Goal: Task Accomplishment & Management: Use online tool/utility

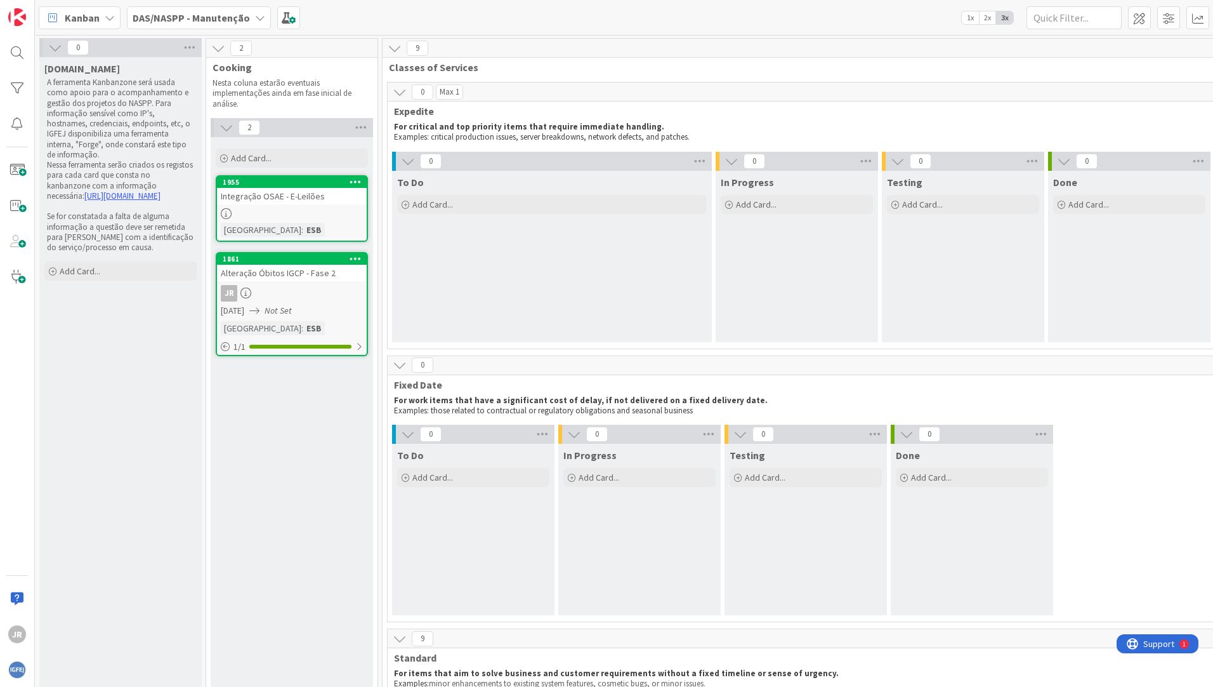
click at [55, 51] on icon at bounding box center [55, 48] width 14 height 14
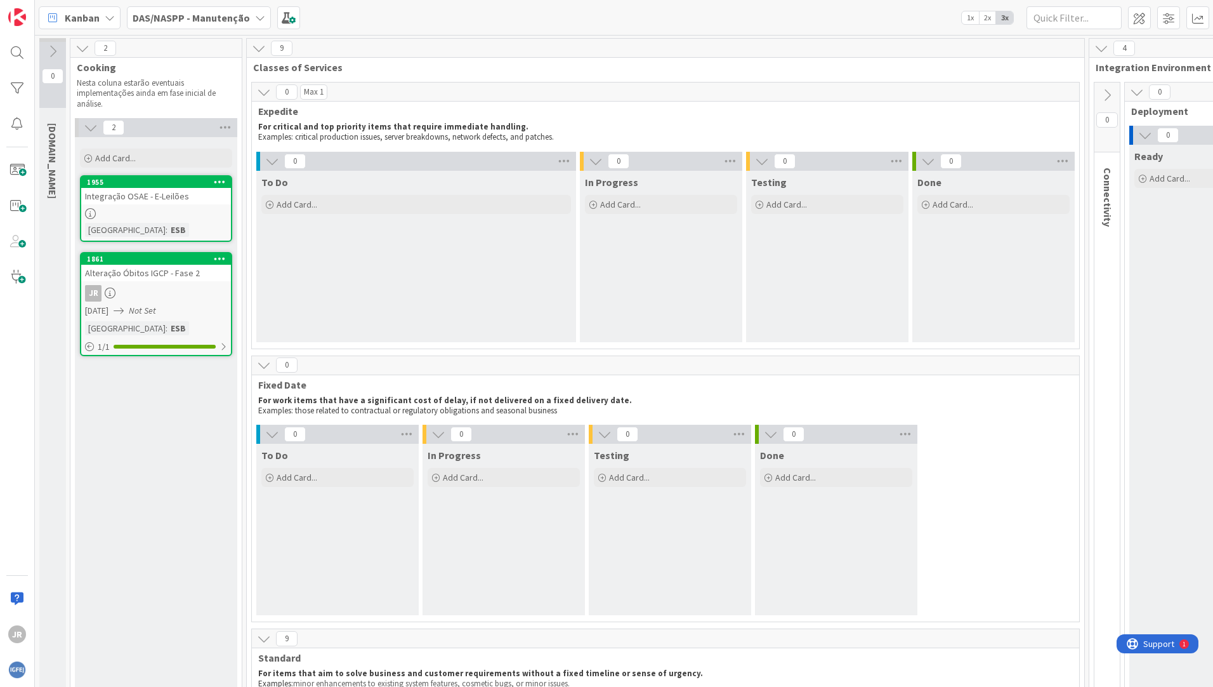
click at [262, 91] on icon at bounding box center [264, 92] width 14 height 14
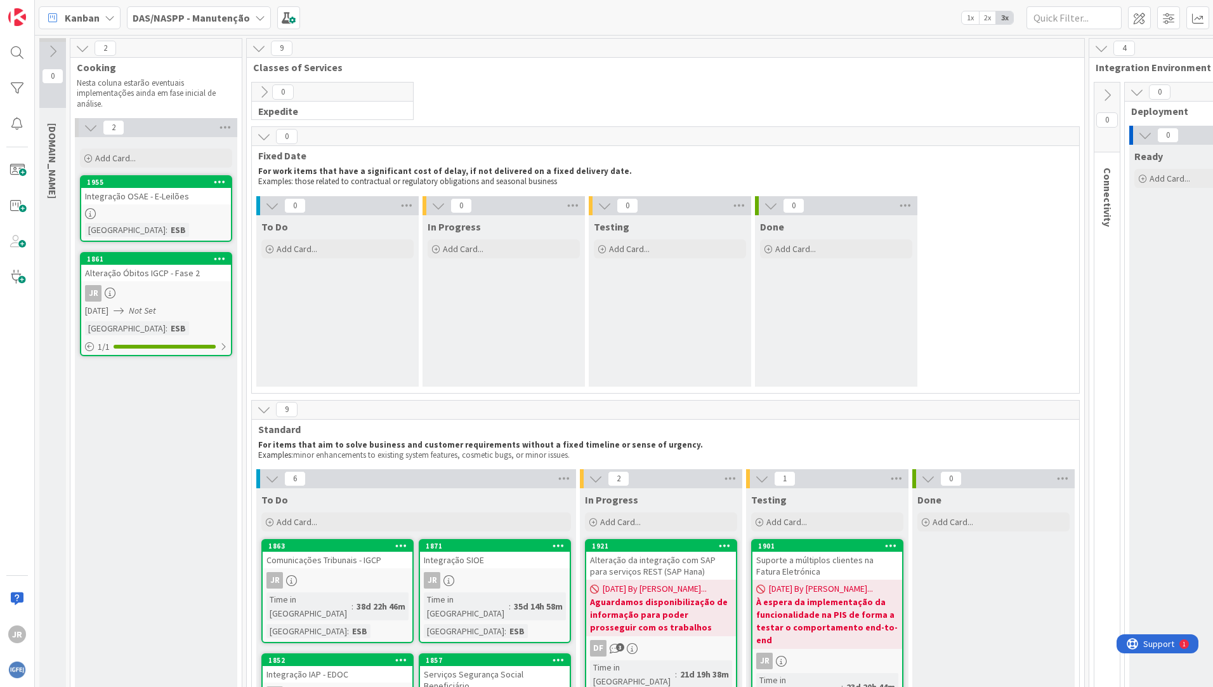
click at [263, 138] on icon at bounding box center [264, 136] width 14 height 14
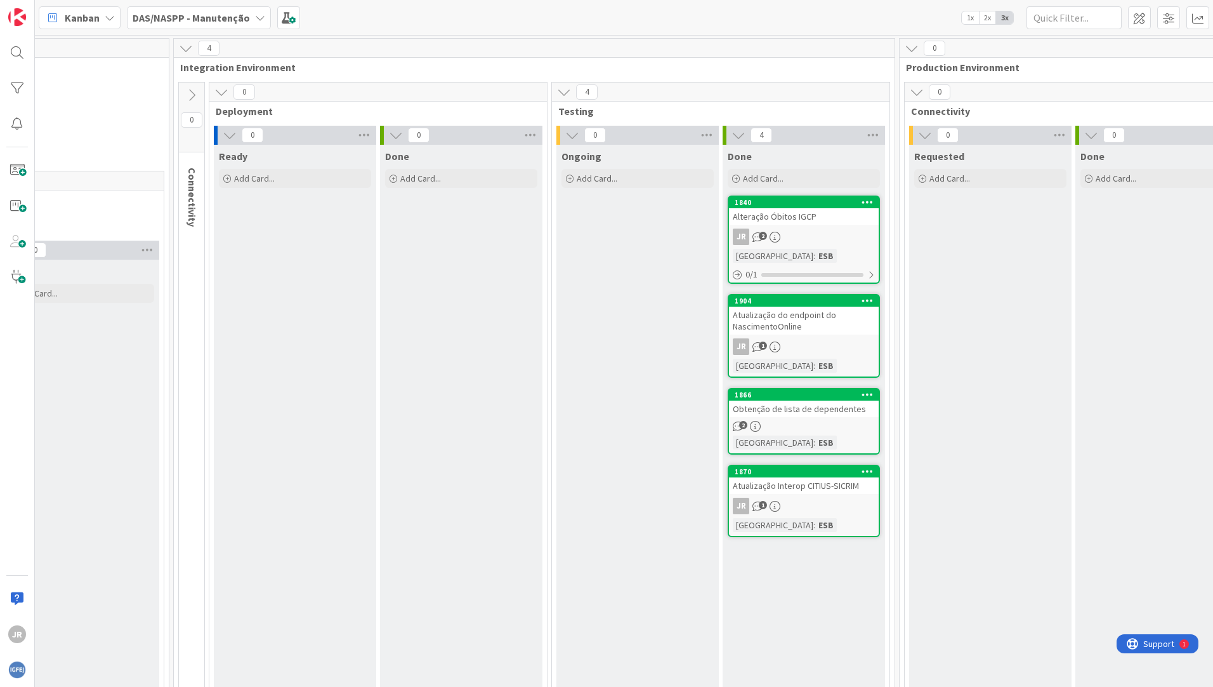
scroll to position [0, 910]
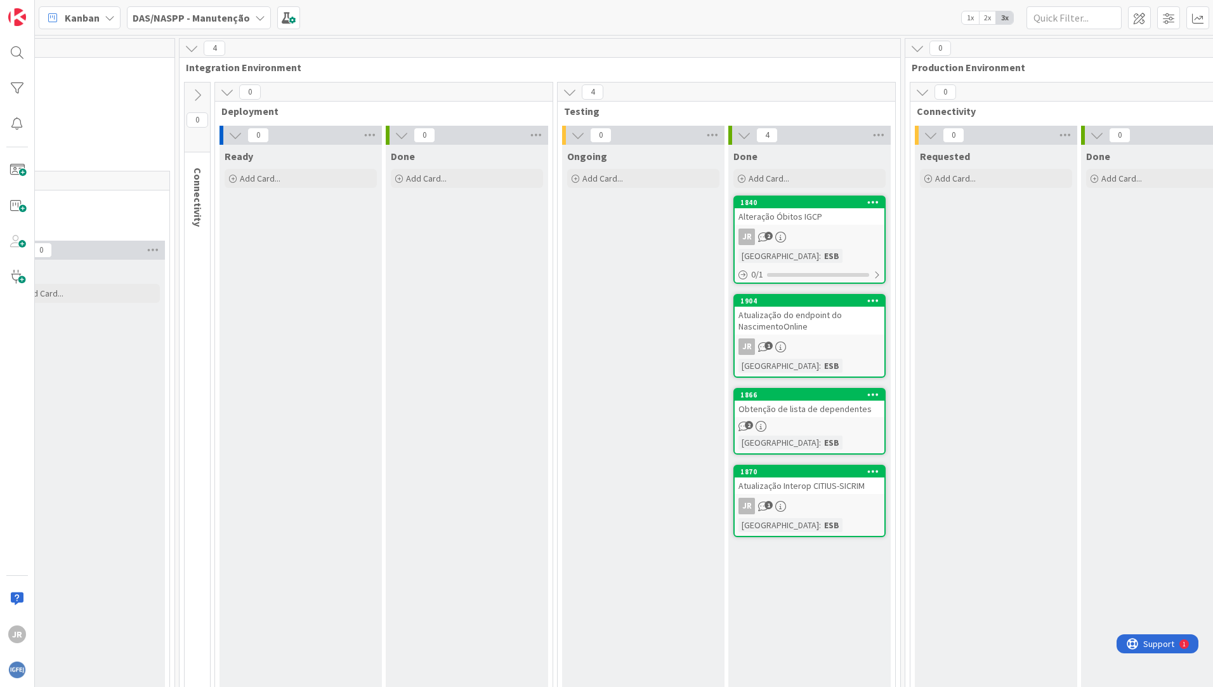
click at [744, 607] on div "Done Add Card... 1840 Alteração Óbitos IGCP JR 2 Equipa : ESB 0 / 1 1904 Atuali…" at bounding box center [810, 559] width 162 height 828
drag, startPoint x: 974, startPoint y: 269, endPoint x: 1064, endPoint y: 5, distance: 279.0
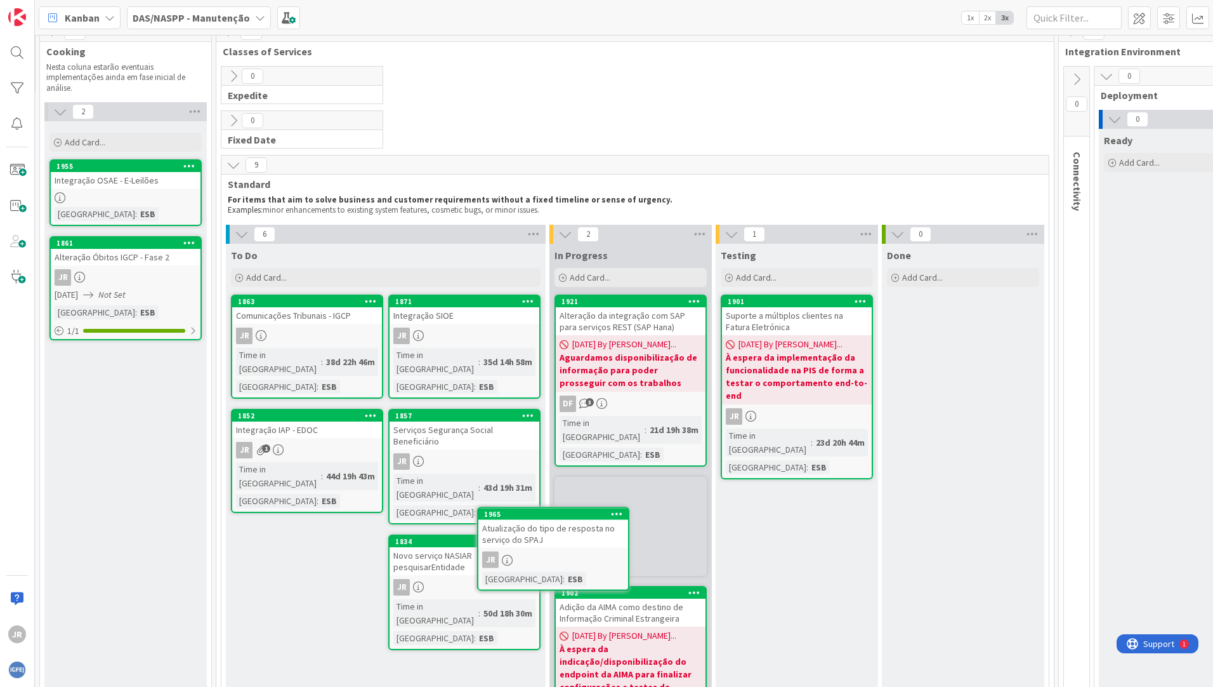
scroll to position [21, 30]
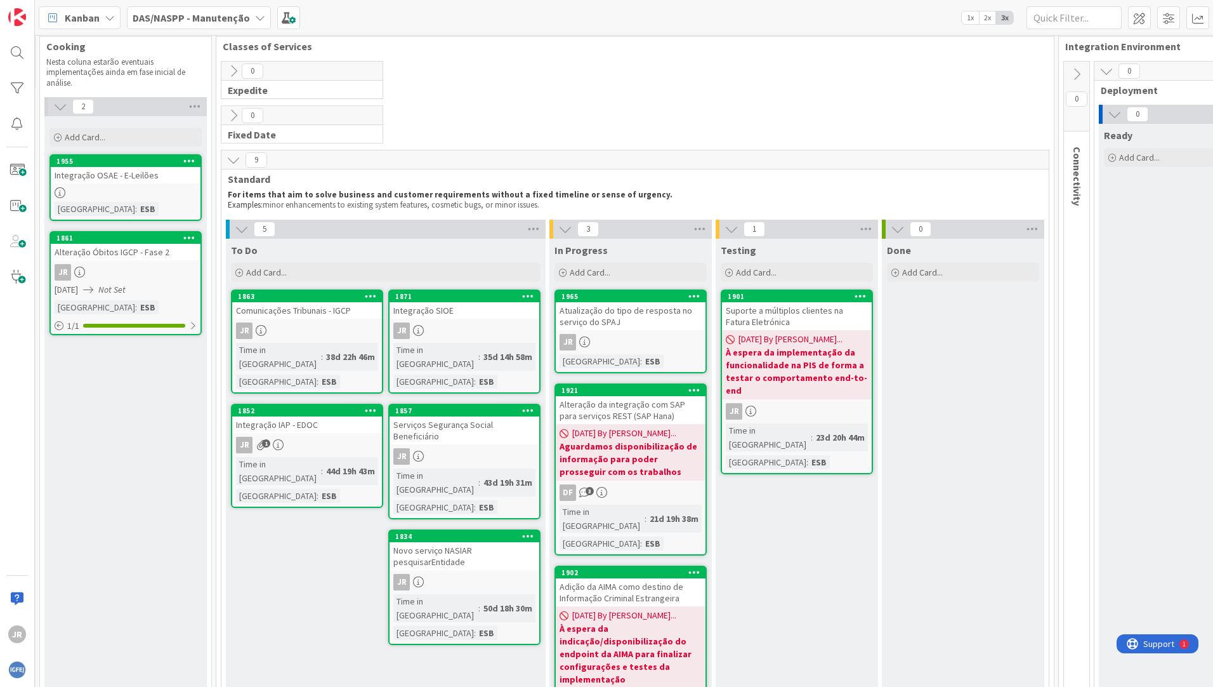
click at [629, 321] on div "Atualização do tipo de resposta no serviço do SPAJ" at bounding box center [631, 316] width 150 height 28
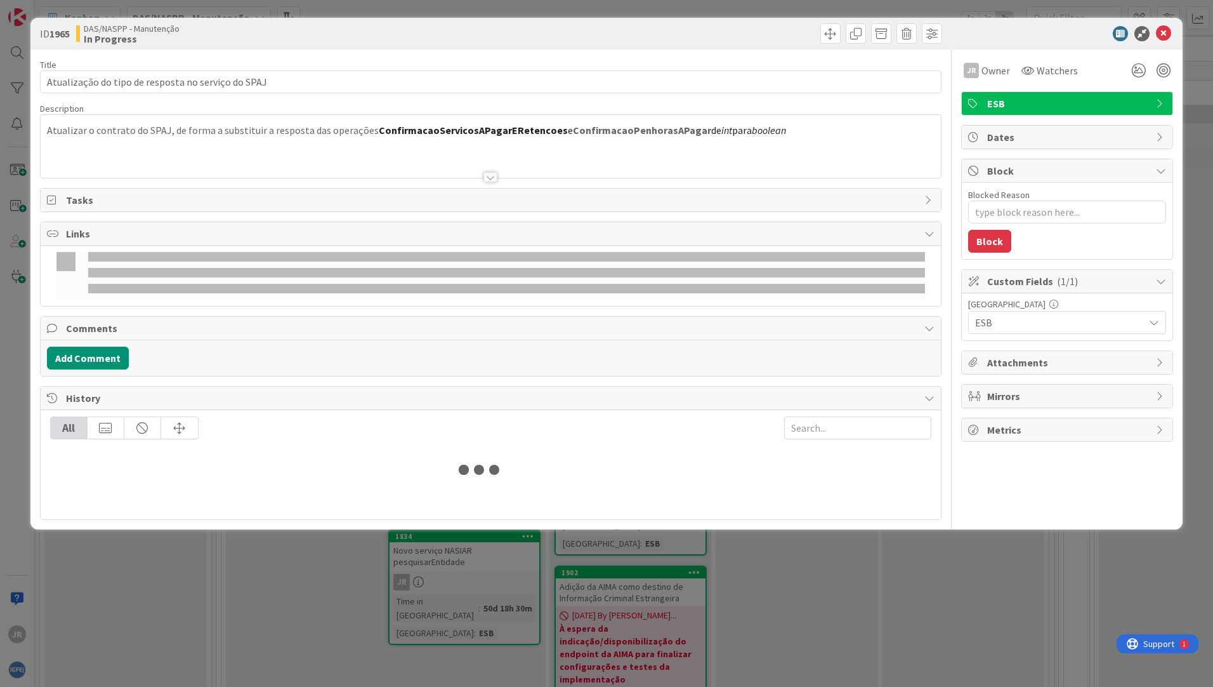
type textarea "x"
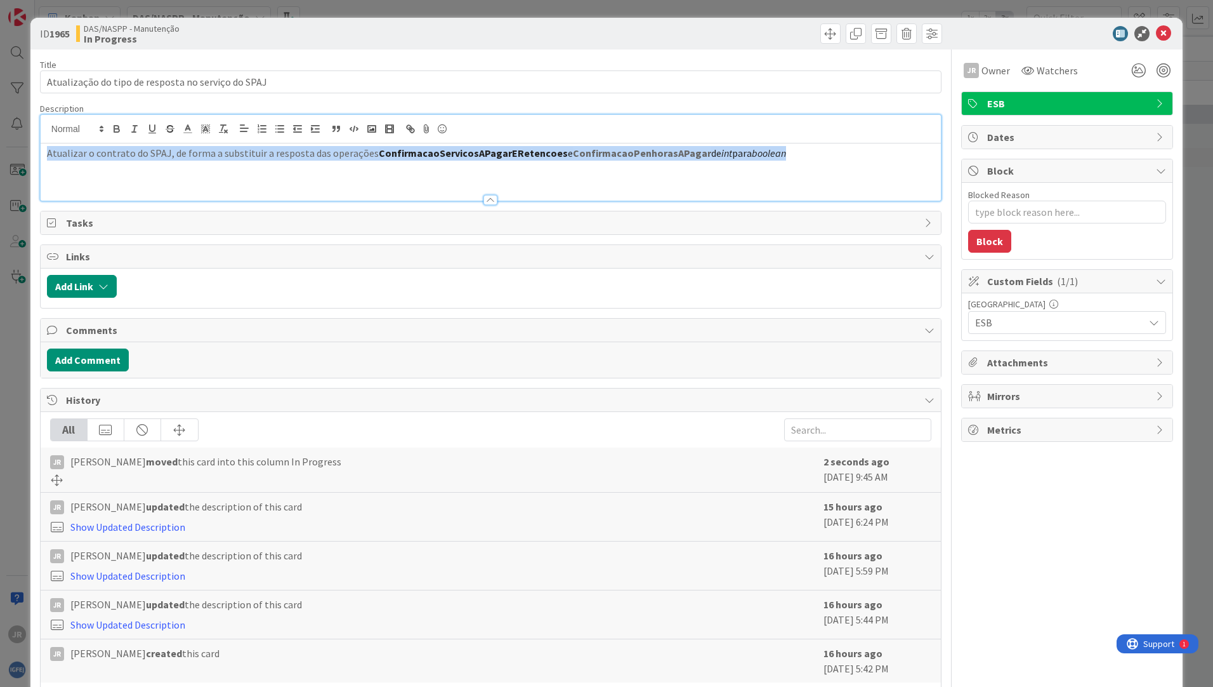
drag, startPoint x: 814, startPoint y: 133, endPoint x: 35, endPoint y: 91, distance: 779.8
click at [35, 91] on div "ID 1965 DAS/NASPP - Manutenção In Progress Title 50 / 128 Atualização do tipo d…" at bounding box center [606, 358] width 1152 height 681
copy p "Atualizar o contrato do SPAJ, de forma a substituir a resposta das operações Co…"
